Goal: Information Seeking & Learning: Learn about a topic

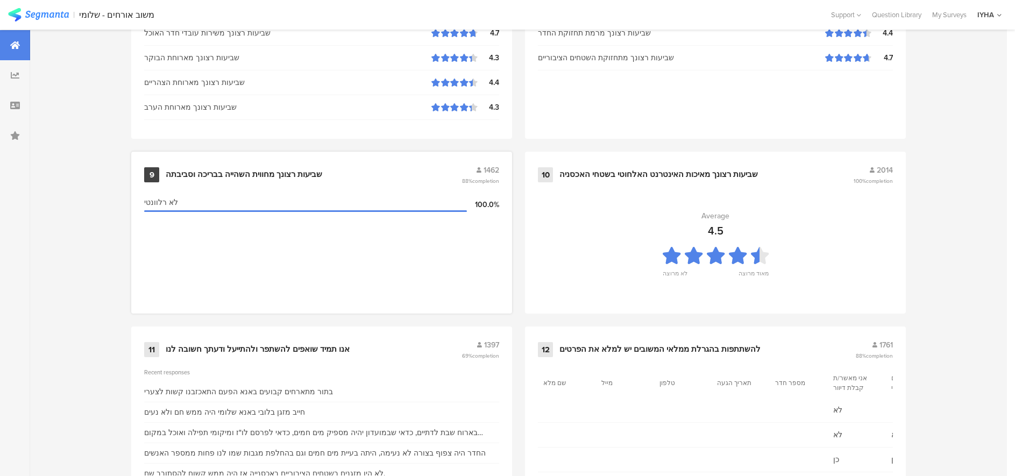
scroll to position [1076, 0]
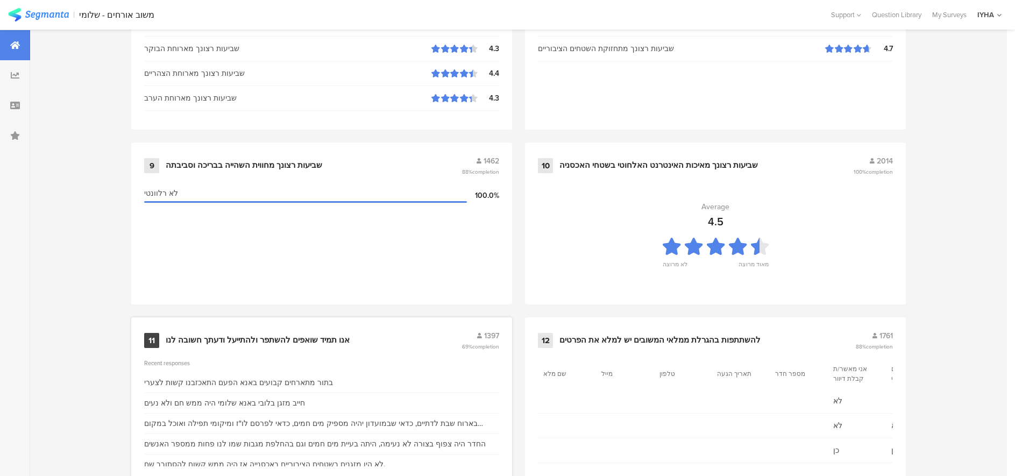
click at [255, 336] on div "אנו תמיד שואפים להשתפר ולהתייעל ודעתך חשובה לנו" at bounding box center [258, 340] width 184 height 11
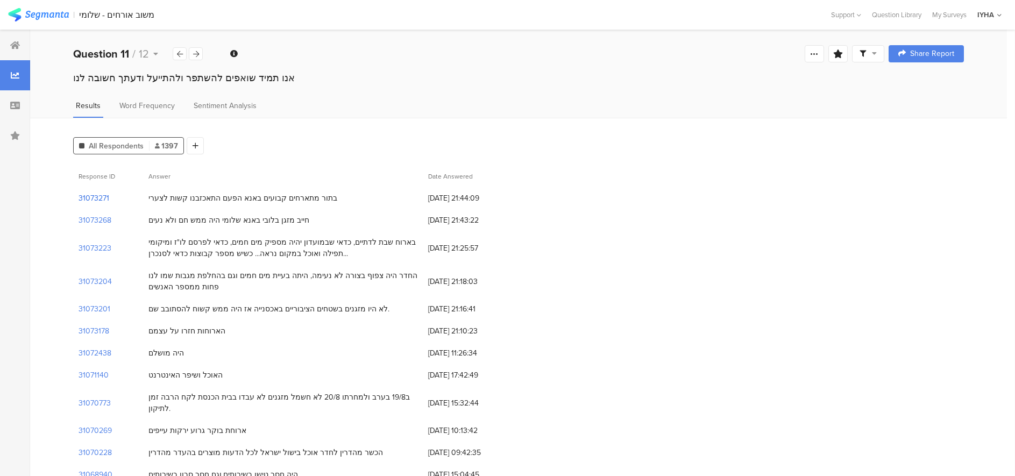
click at [90, 202] on section "31073271" at bounding box center [94, 198] width 31 height 11
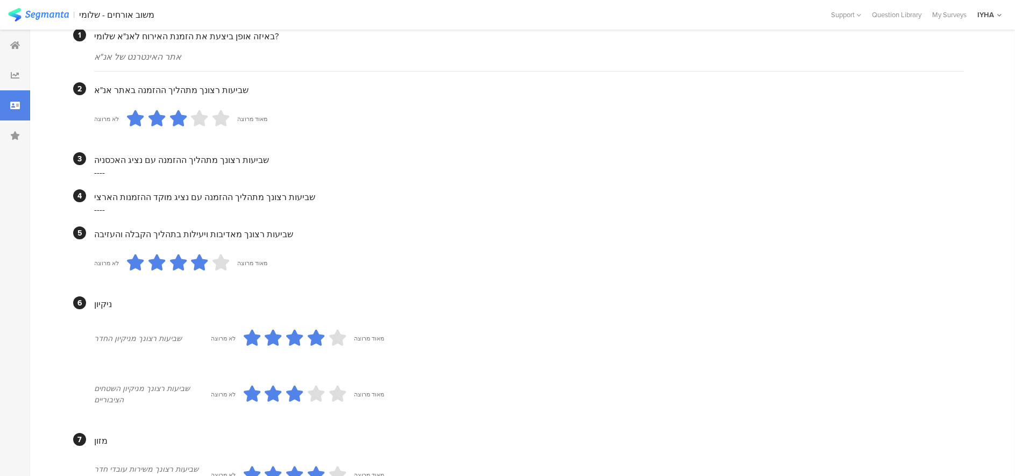
scroll to position [205, 0]
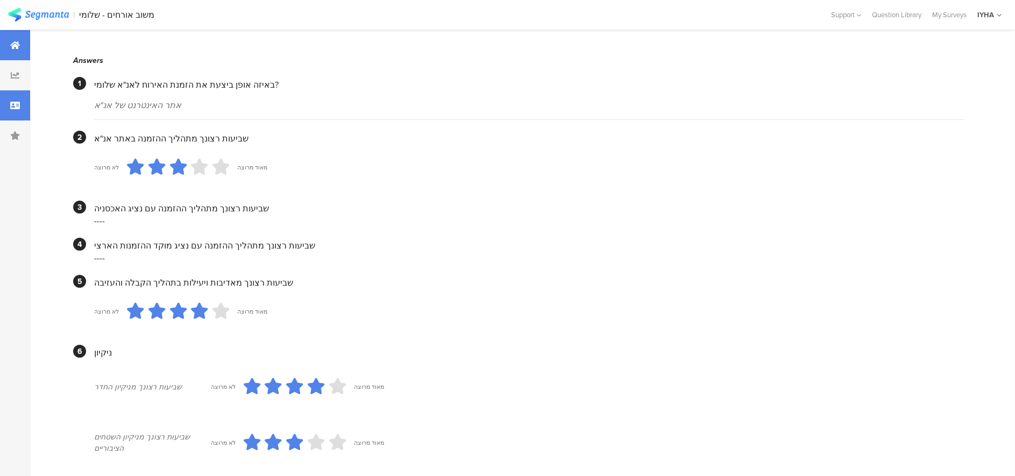
click at [11, 47] on icon at bounding box center [15, 45] width 10 height 9
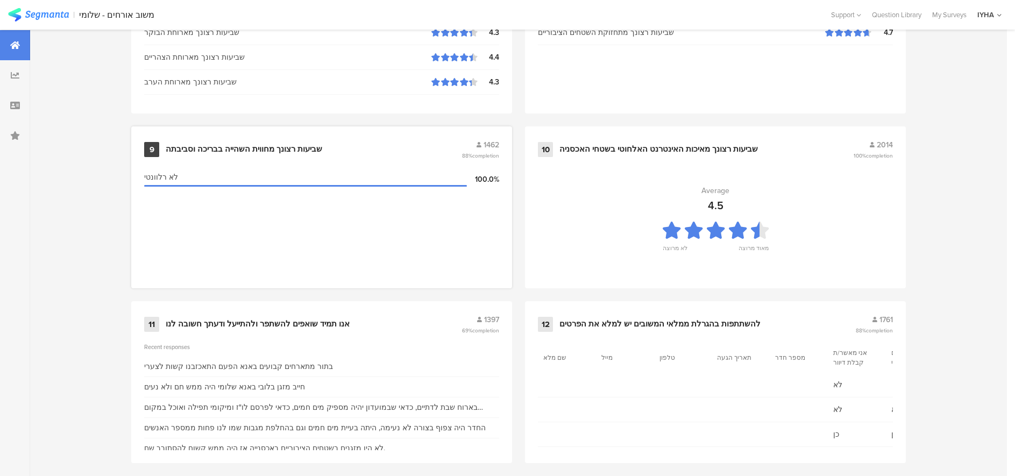
scroll to position [1102, 0]
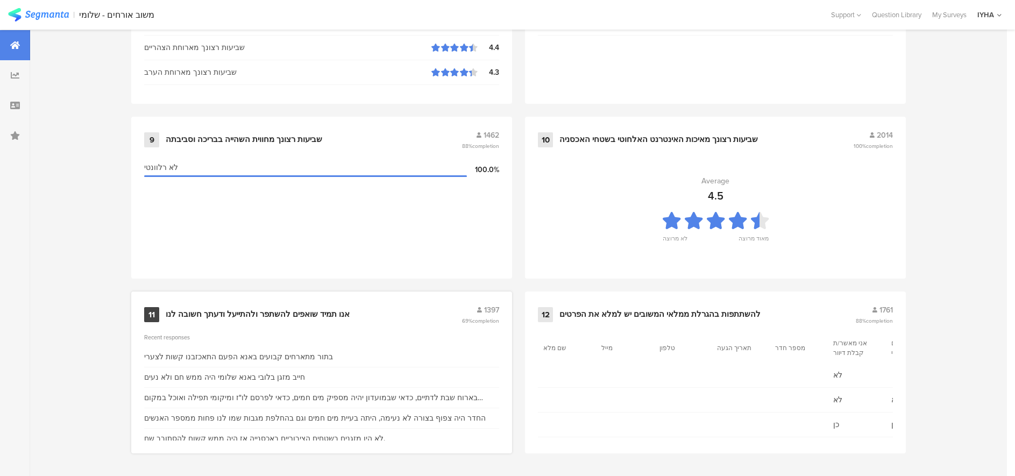
click at [320, 396] on div "בארוח שבת לדתיים, כדאי שבמועדון יהיה מספיק מים חמים, כדאי לפרסם לו"ז ומיקומי תפ…" at bounding box center [321, 397] width 355 height 11
click at [185, 396] on div "בארוח שבת לדתיים, כדאי שבמועדון יהיה מספיק מים חמים, כדאי לפרסם לו"ז ומיקומי תפ…" at bounding box center [321, 397] width 355 height 11
click at [233, 316] on div "אנו תמיד שואפים להשתפר ולהתייעל ודעתך חשובה לנו" at bounding box center [258, 314] width 184 height 11
